Goal: Task Accomplishment & Management: Manage account settings

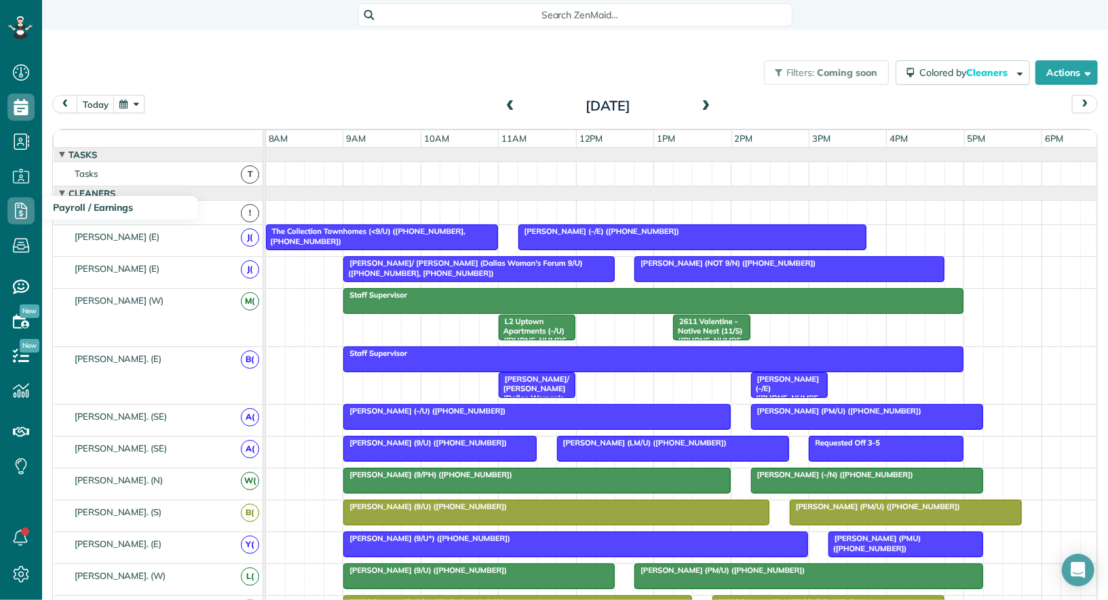
scroll to position [5, 5]
click at [20, 245] on use at bounding box center [21, 246] width 16 height 14
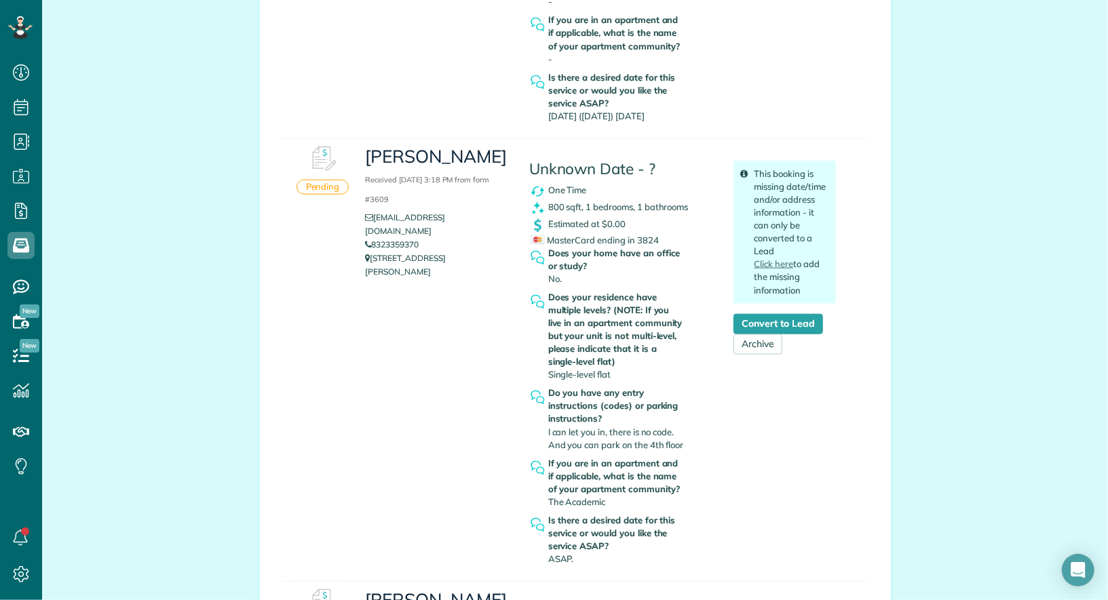
scroll to position [776, 0]
drag, startPoint x: 477, startPoint y: 229, endPoint x: 378, endPoint y: 229, distance: 99.7
click at [378, 229] on li "[EMAIL_ADDRESS][DOMAIN_NAME]" at bounding box center [436, 223] width 143 height 27
copy link "dabr911@gmail.com"
drag, startPoint x: 440, startPoint y: 246, endPoint x: 375, endPoint y: 245, distance: 65.1
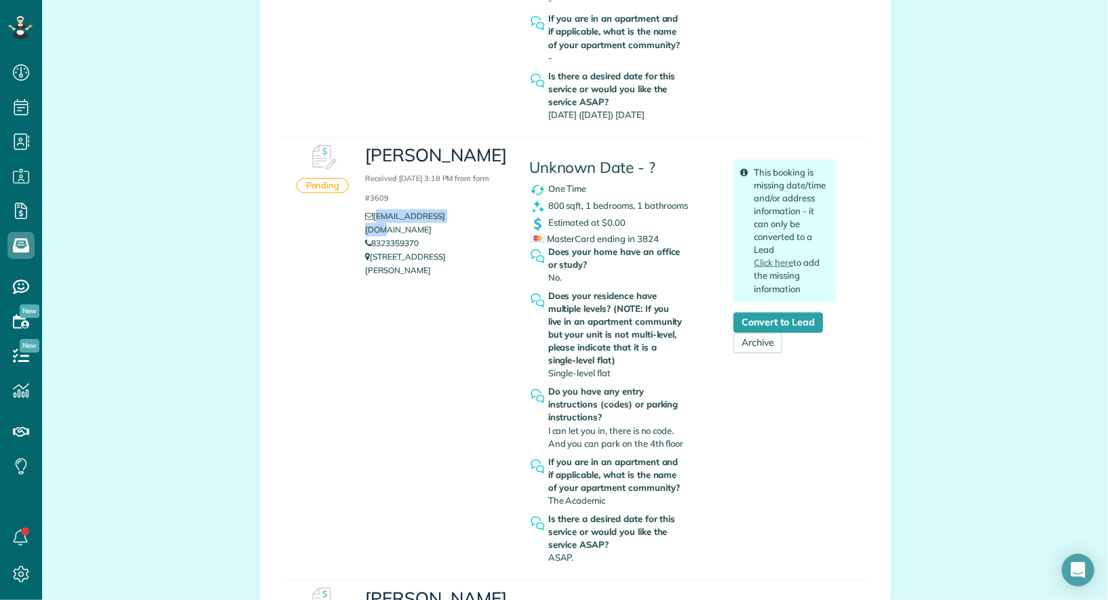
click at [375, 245] on li "8323359370" at bounding box center [436, 244] width 143 height 14
copy link "8323359370"
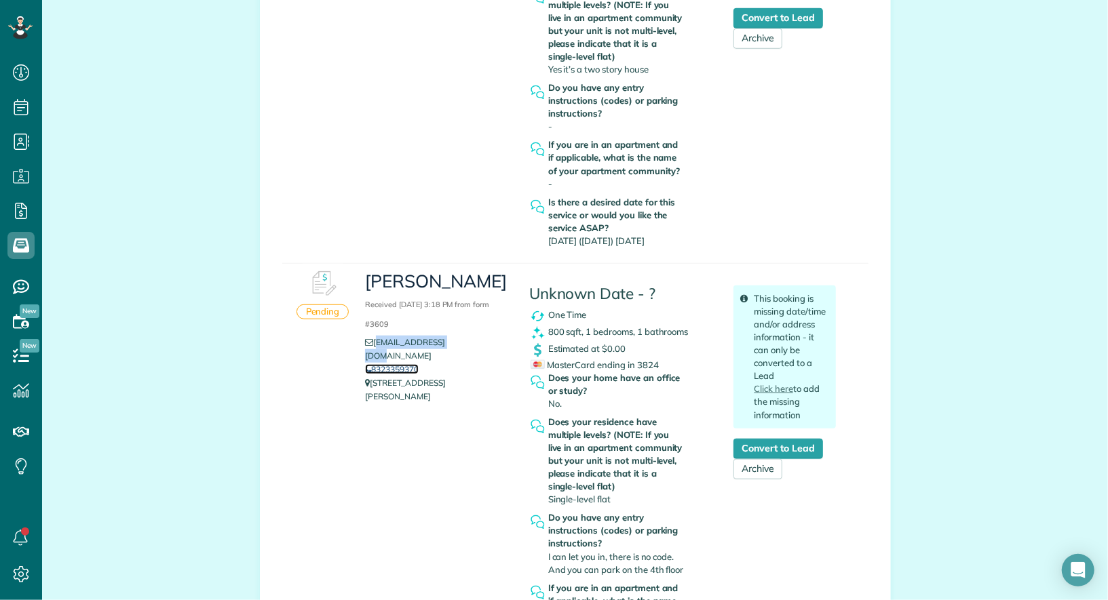
scroll to position [0, 0]
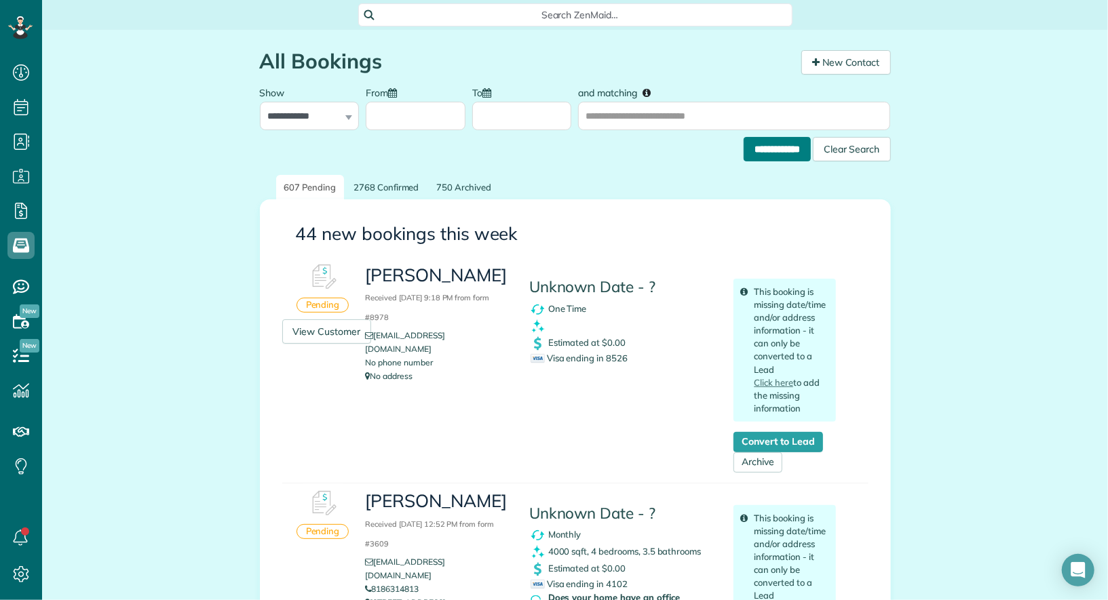
click at [764, 148] on input "**********" at bounding box center [776, 149] width 67 height 24
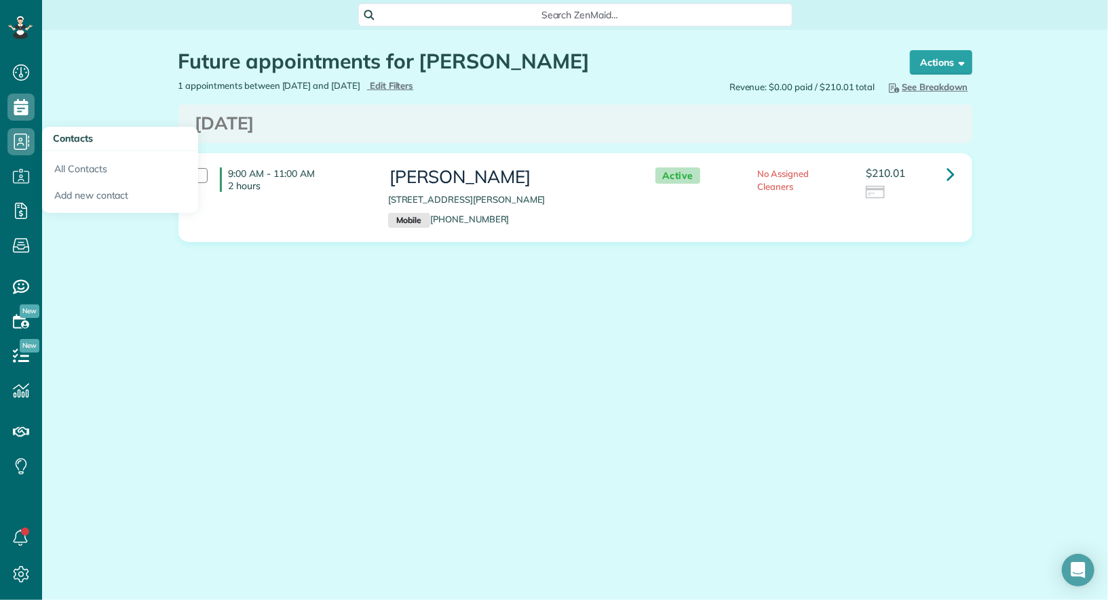
scroll to position [5, 5]
click at [79, 176] on link "All Contacts" at bounding box center [120, 166] width 156 height 31
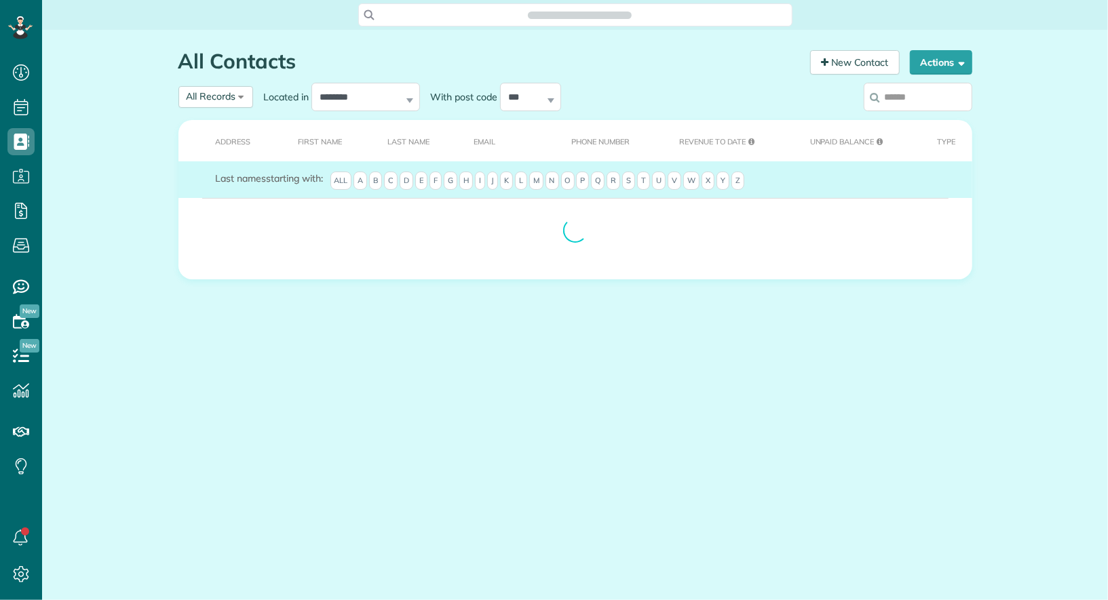
scroll to position [5, 5]
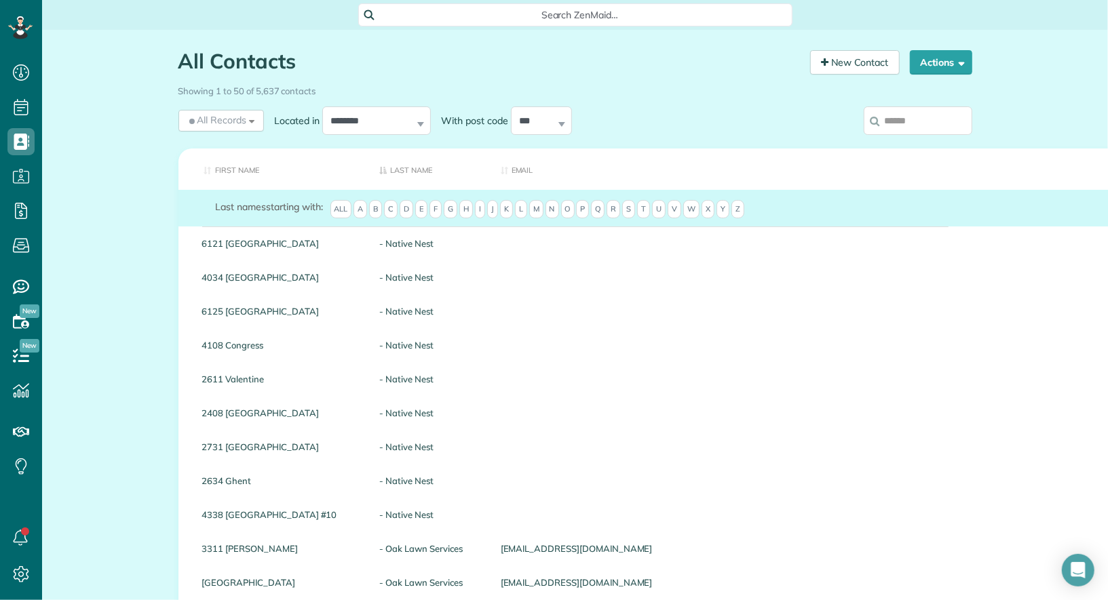
click at [901, 126] on input "search" at bounding box center [917, 120] width 109 height 28
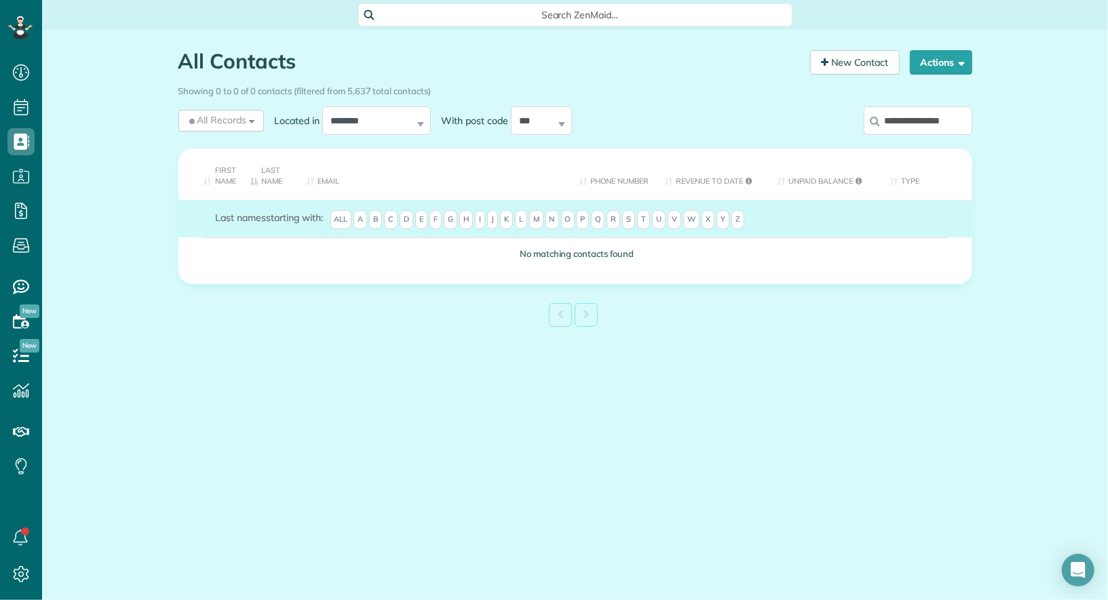
scroll to position [0, 8]
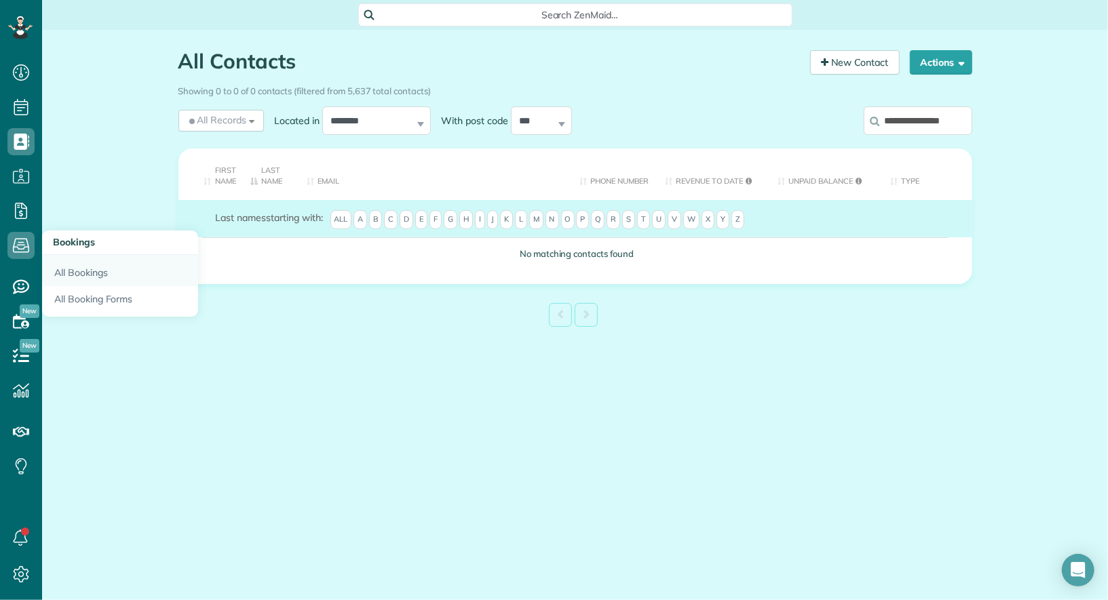
type input "**********"
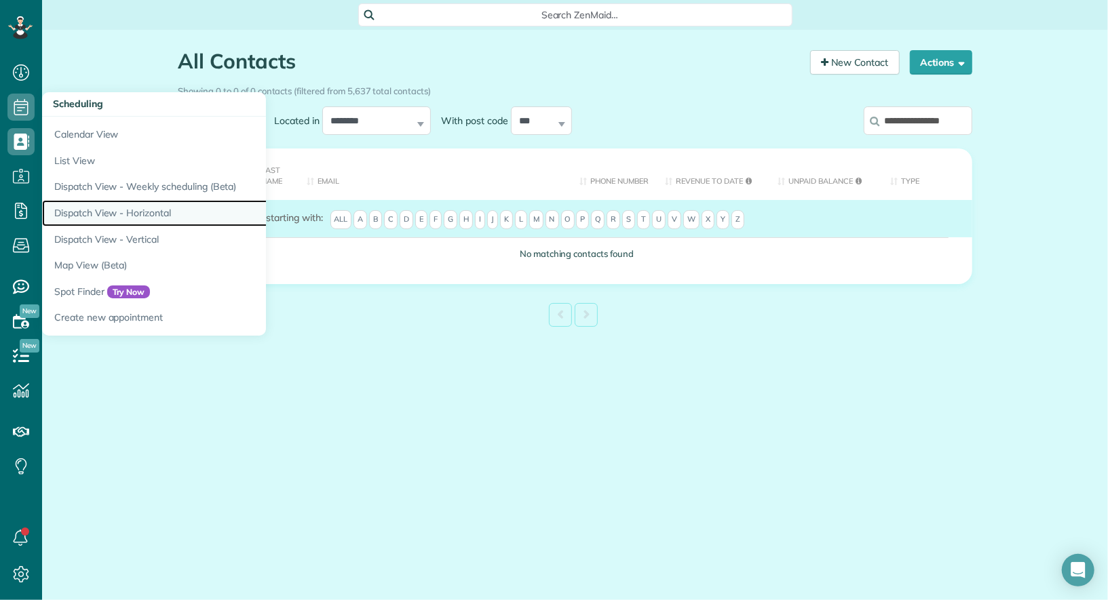
click at [97, 201] on link "Dispatch View - Horizontal" at bounding box center [211, 213] width 339 height 26
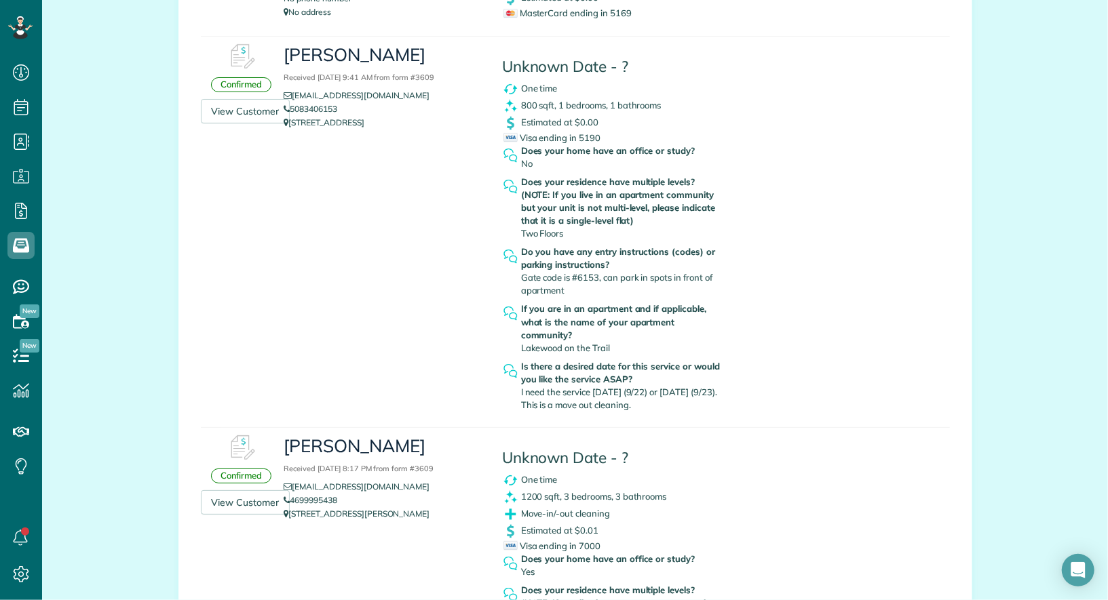
scroll to position [6491, 0]
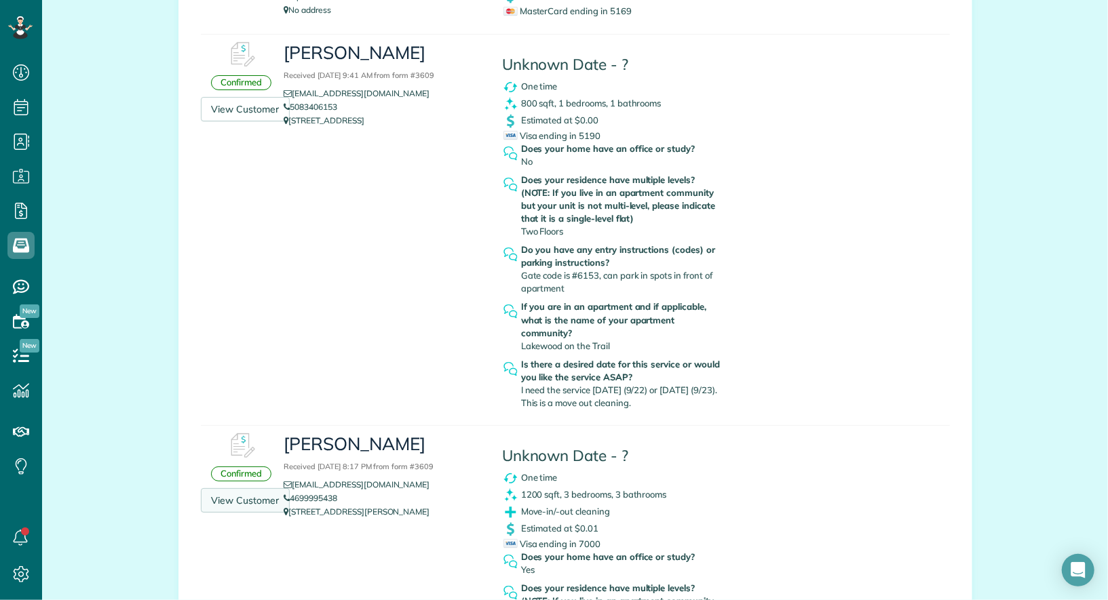
click at [255, 488] on link "View Customer" at bounding box center [246, 500] width 90 height 24
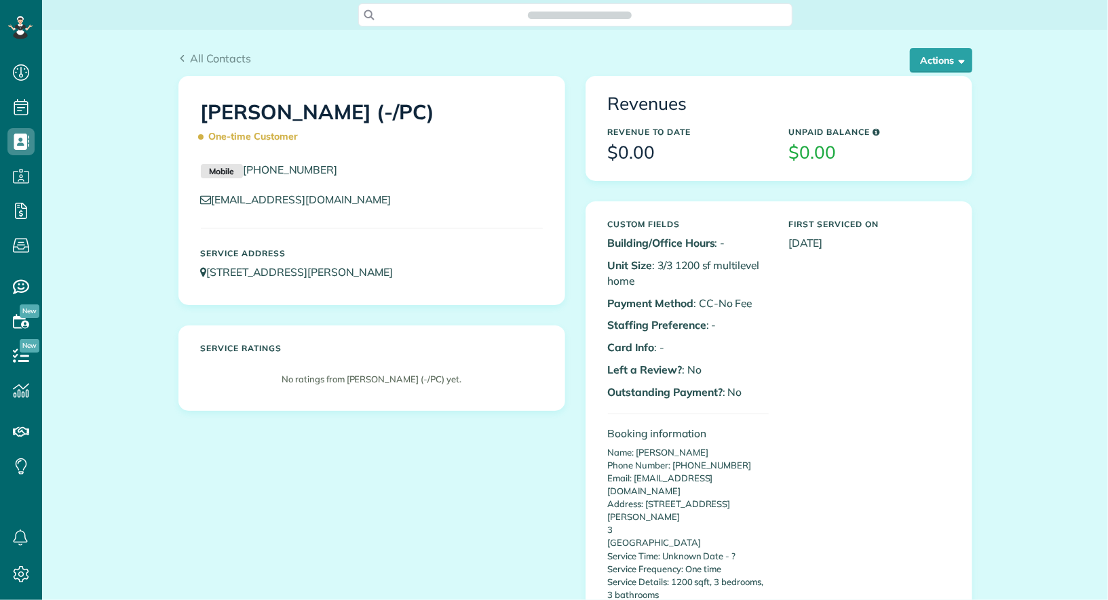
scroll to position [5, 5]
click at [969, 67] on button "Actions" at bounding box center [941, 60] width 62 height 24
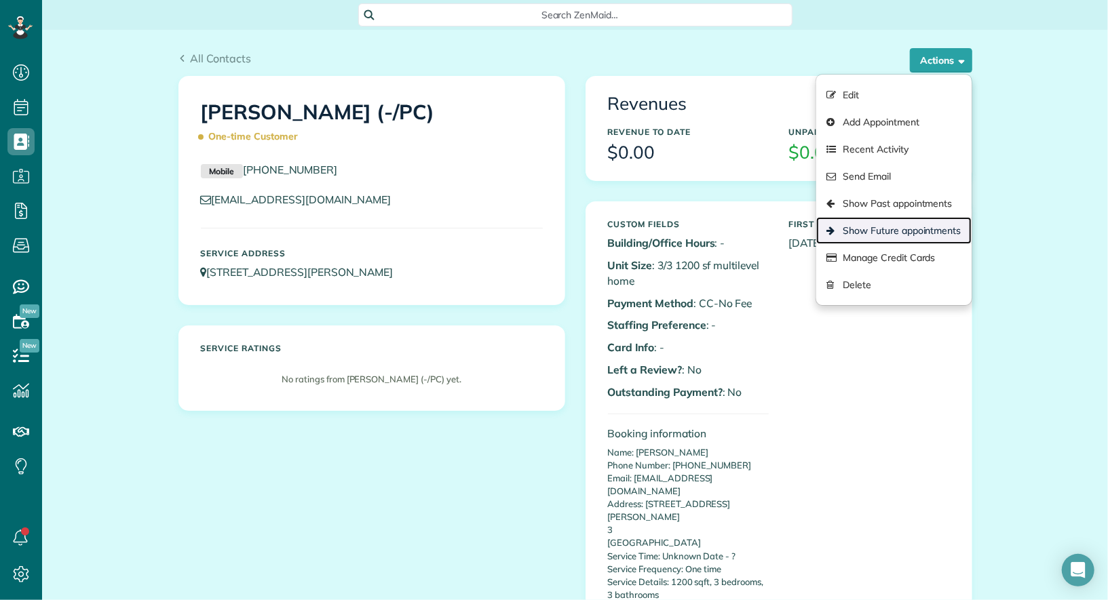
click at [918, 225] on link "Show Future appointments" at bounding box center [893, 230] width 155 height 27
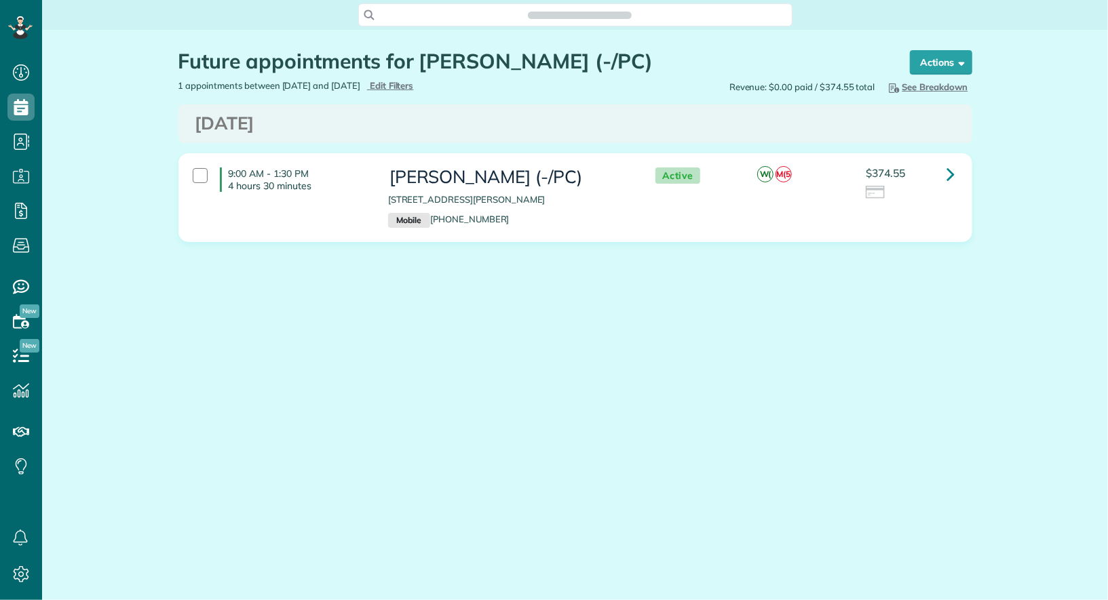
scroll to position [5, 5]
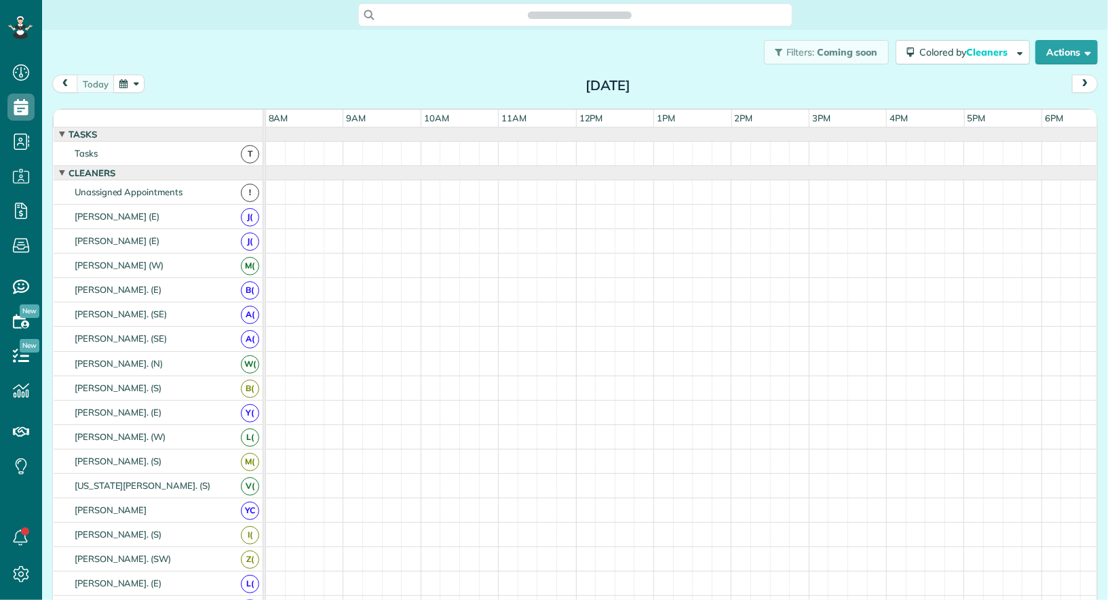
scroll to position [5, 5]
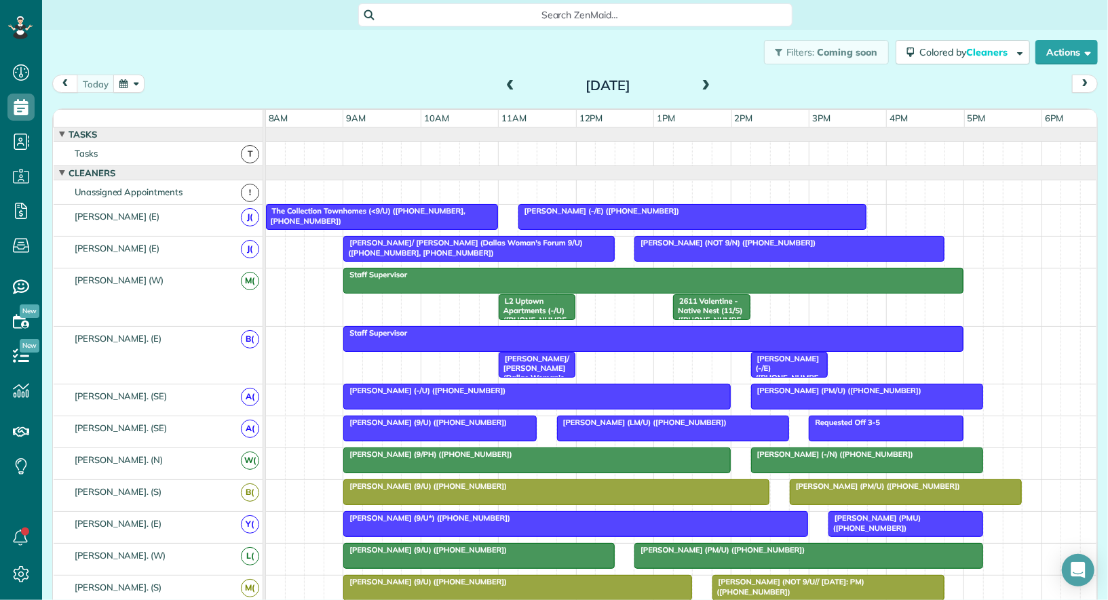
click at [705, 80] on span at bounding box center [706, 86] width 15 height 12
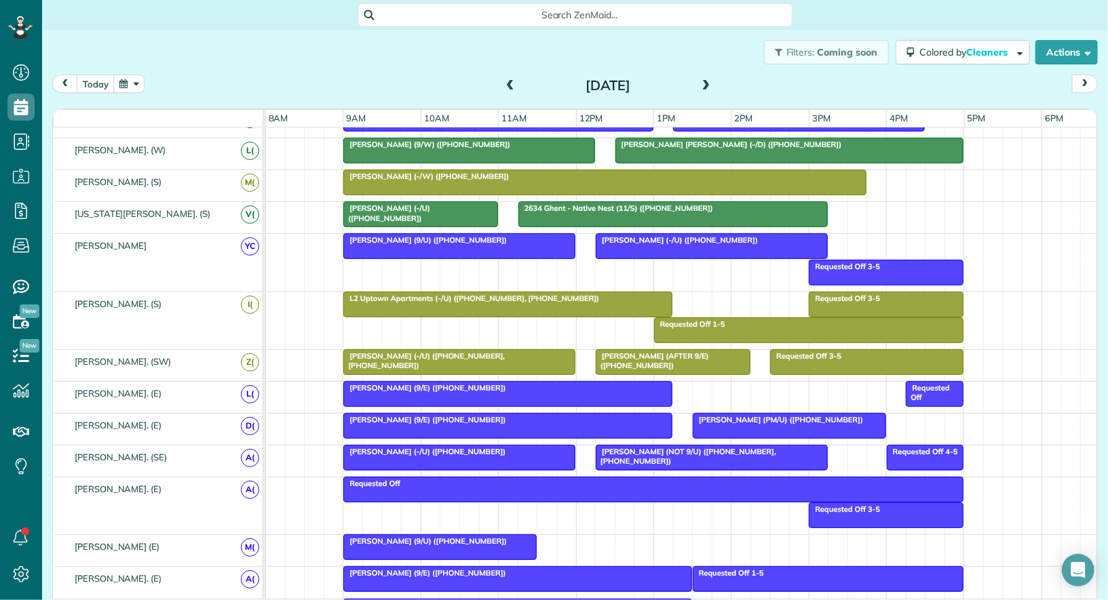
scroll to position [456, 0]
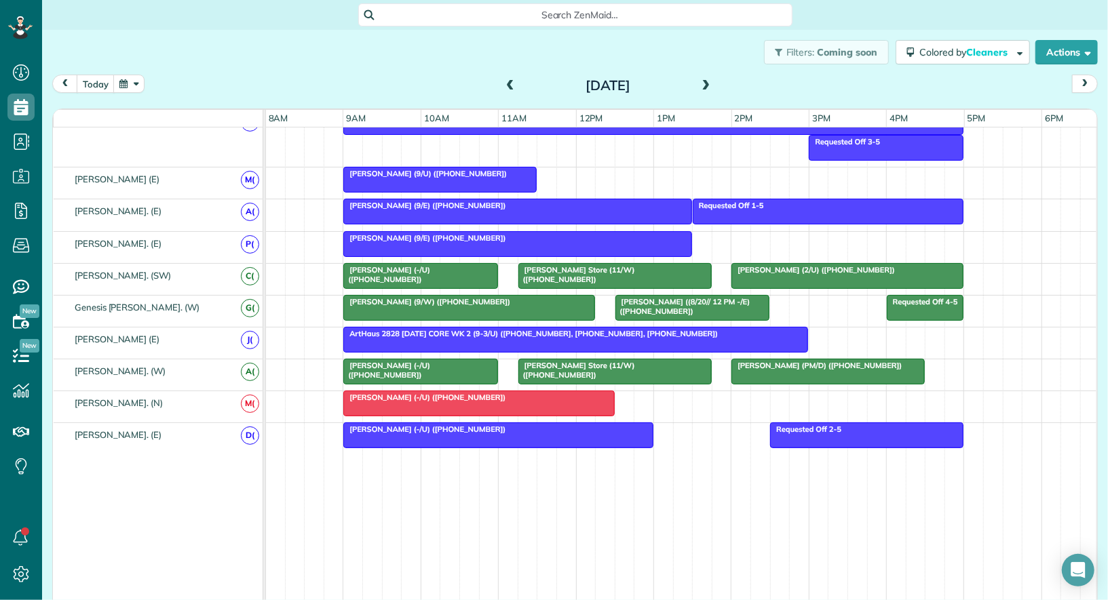
click at [741, 265] on span "Brianna Williams (2/U) (+12027631304)" at bounding box center [812, 269] width 165 height 9
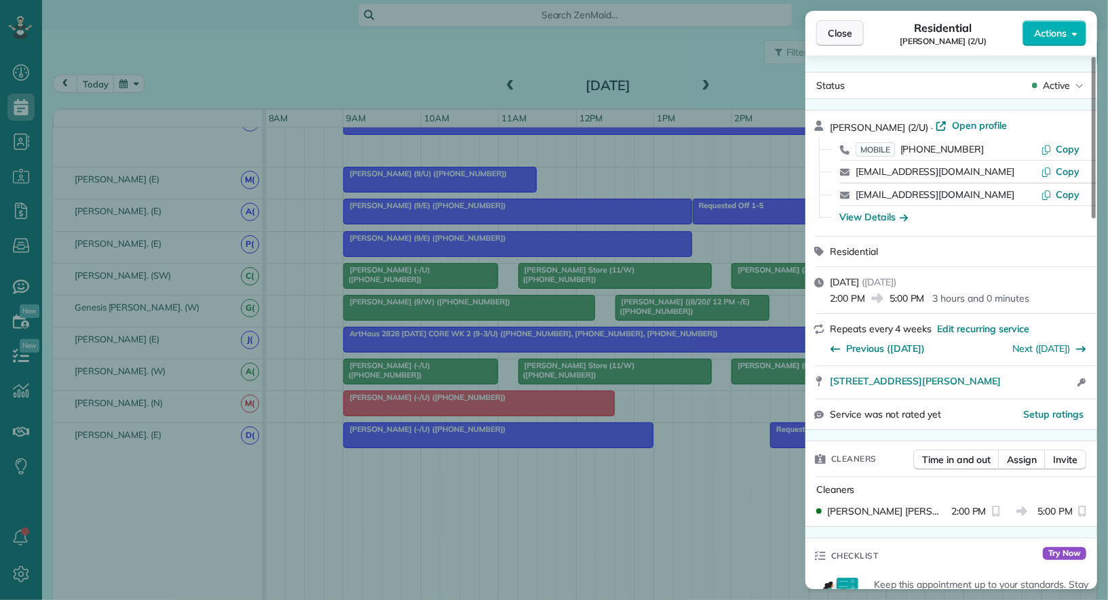
click at [836, 38] on span "Close" at bounding box center [839, 33] width 24 height 14
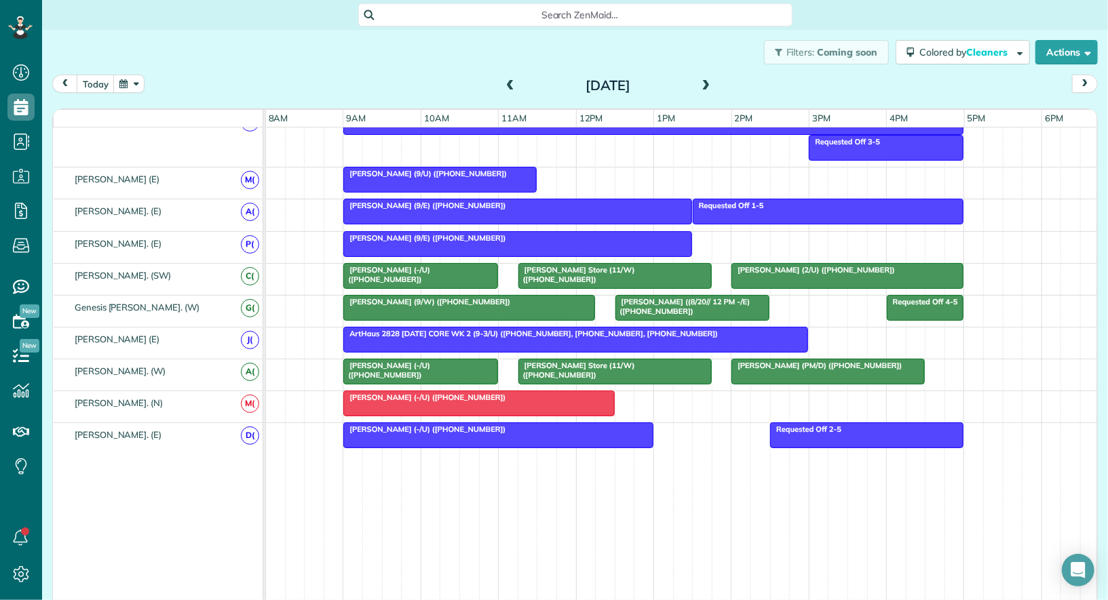
click at [784, 265] on span "Brianna Williams (2/U) (+12027631304)" at bounding box center [812, 269] width 165 height 9
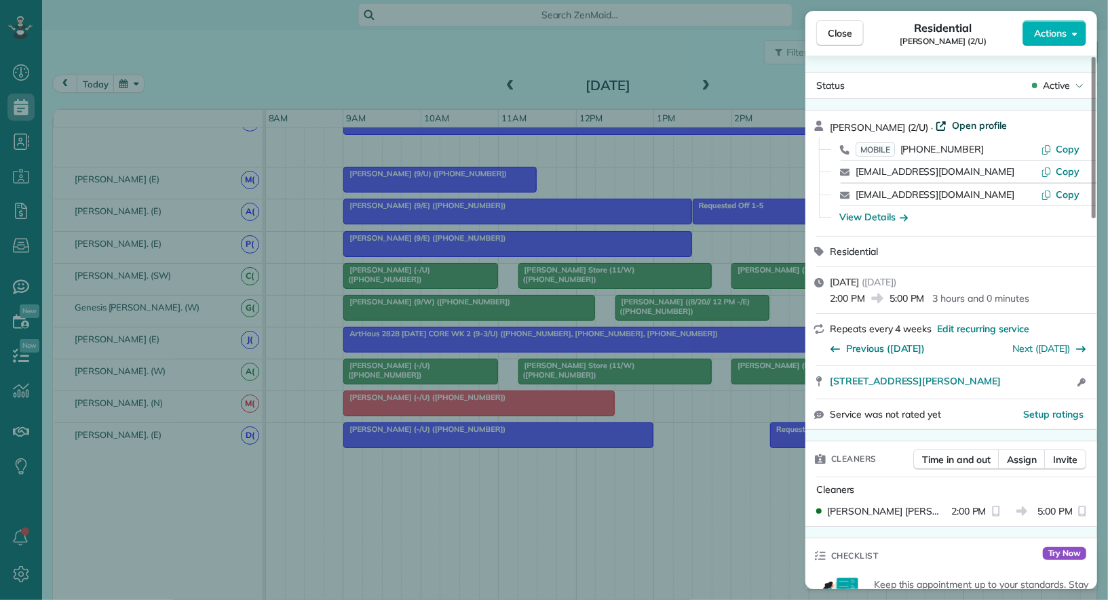
click at [984, 126] on span "Open profile" at bounding box center [979, 126] width 55 height 14
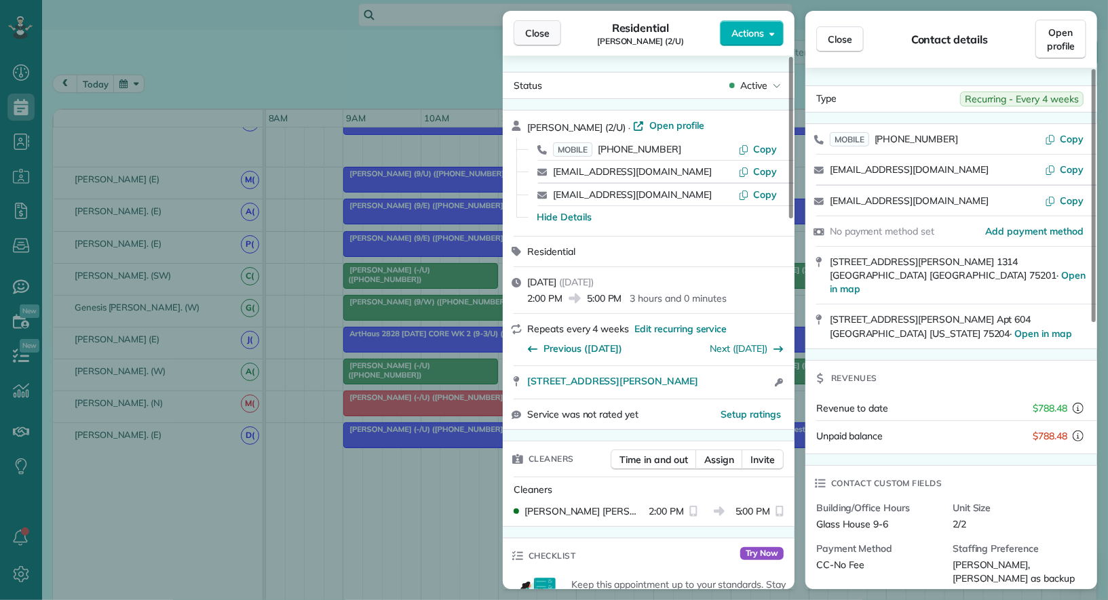
click at [529, 24] on button "Close" at bounding box center [536, 33] width 47 height 26
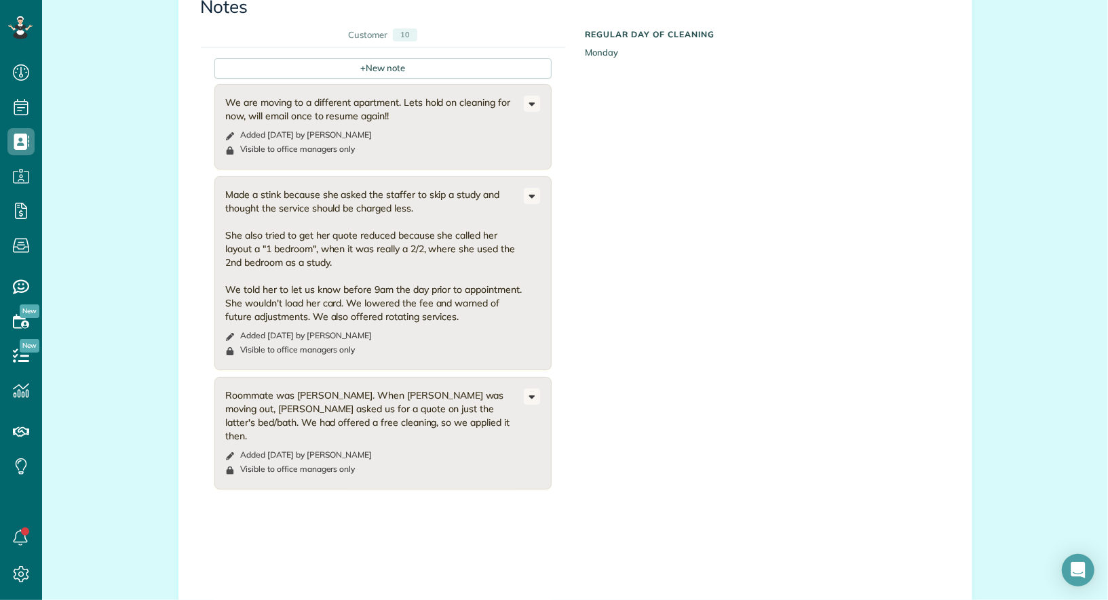
scroll to position [1373, 0]
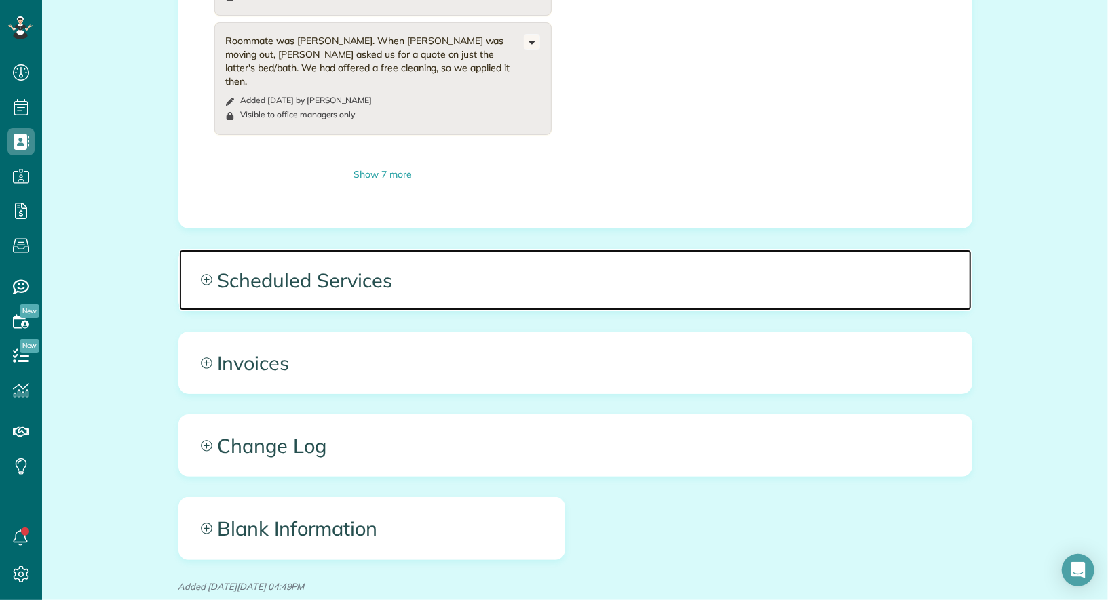
click at [461, 250] on span "Scheduled Services" at bounding box center [575, 280] width 792 height 61
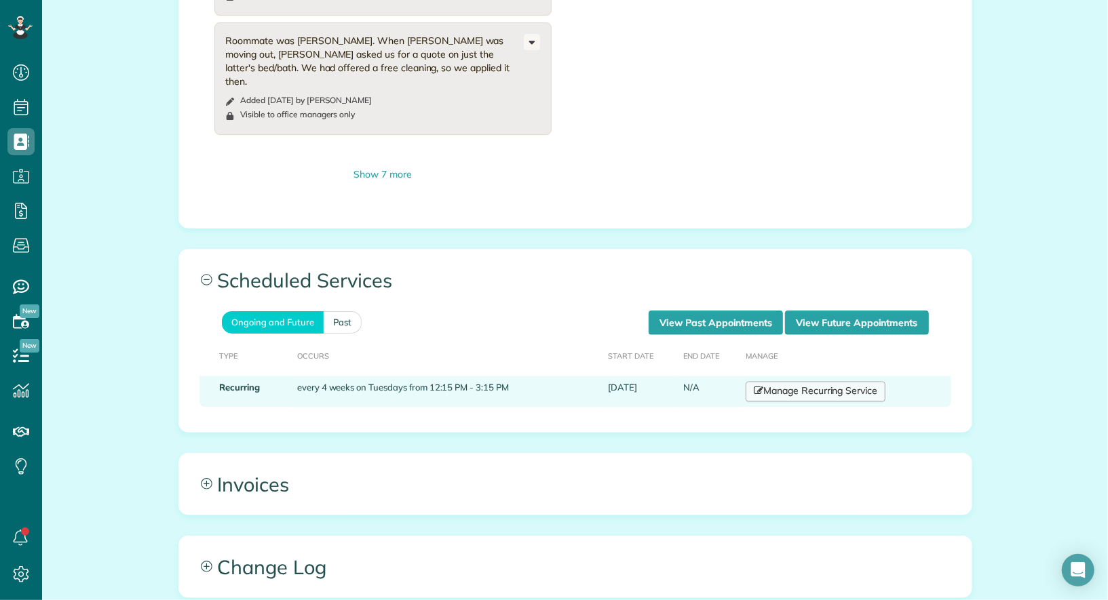
click at [823, 382] on link "Manage Recurring Service" at bounding box center [815, 392] width 140 height 20
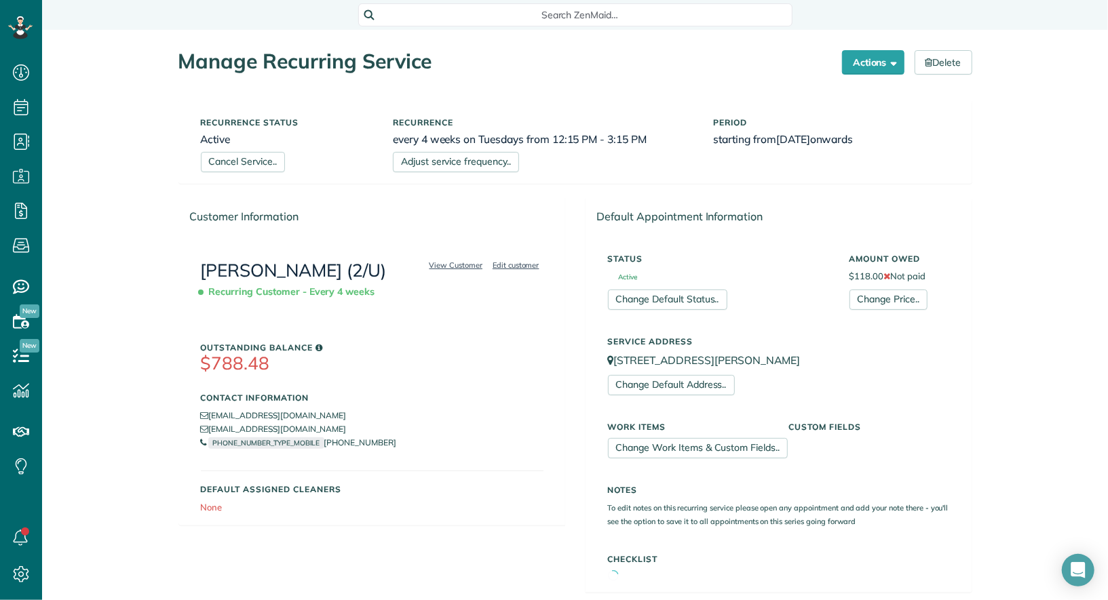
scroll to position [5, 5]
click at [262, 167] on link "Cancel Service.." at bounding box center [243, 162] width 84 height 20
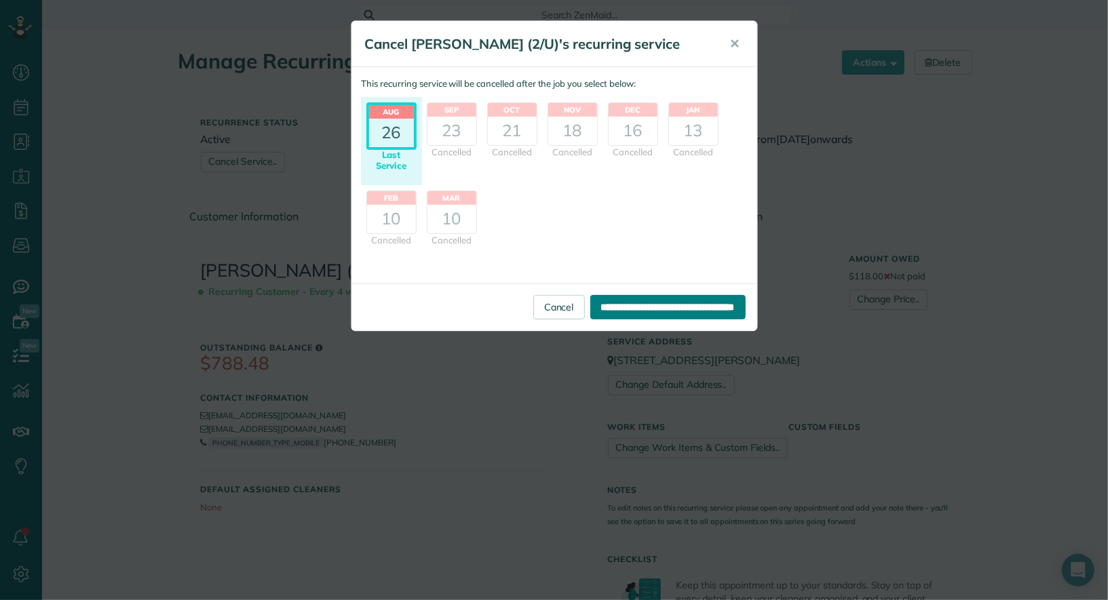
click at [617, 309] on input "**********" at bounding box center [667, 307] width 155 height 24
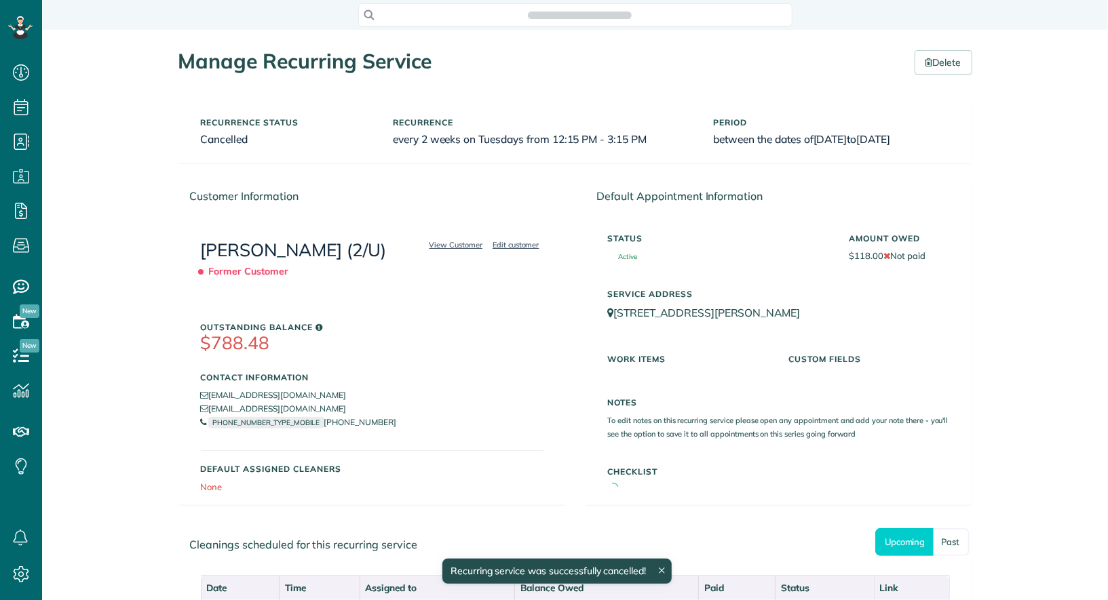
scroll to position [600, 41]
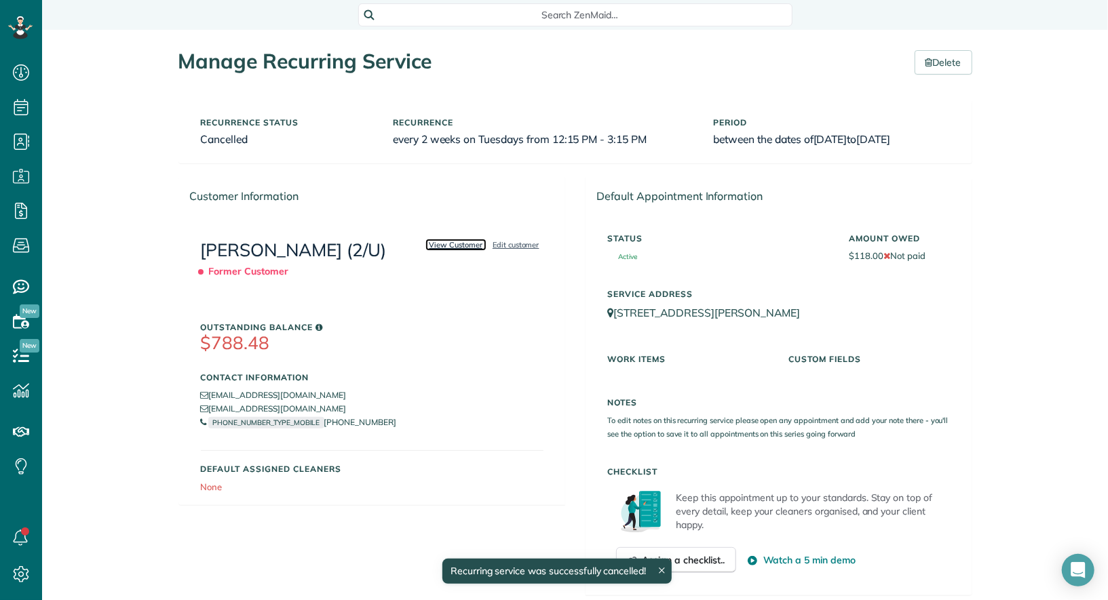
click at [459, 246] on link "View Customer" at bounding box center [456, 245] width 62 height 12
